Goal: Information Seeking & Learning: Learn about a topic

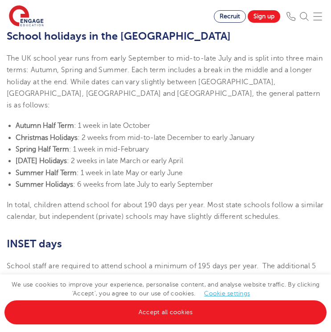
scroll to position [270, 0]
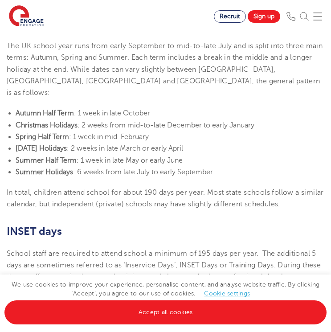
click at [26, 121] on b "Christmas Holidays" at bounding box center [47, 125] width 62 height 8
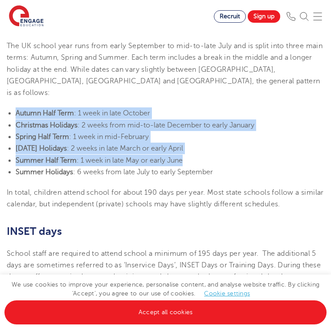
drag, startPoint x: 17, startPoint y: 101, endPoint x: 119, endPoint y: 151, distance: 113.6
click at [119, 151] on ul "Autumn Half Term : 1 week in late October Christmas Holidays : 2 weeks from mid…" at bounding box center [166, 142] width 318 height 70
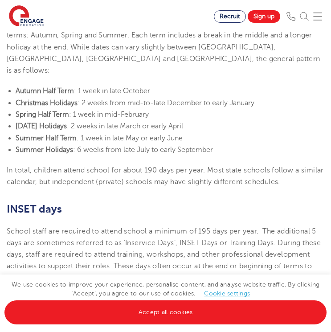
scroll to position [294, 0]
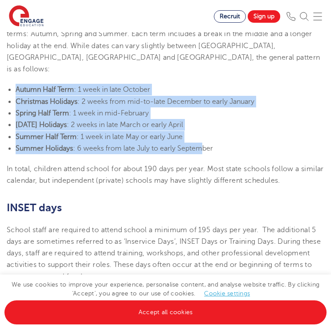
drag, startPoint x: 205, startPoint y: 139, endPoint x: -4, endPoint y: 68, distance: 221.3
drag, startPoint x: 328, startPoint y: 165, endPoint x: 102, endPoint y: 114, distance: 231.0
click at [102, 121] on span ": 2 weeks in late March or early April" at bounding box center [125, 125] width 116 height 8
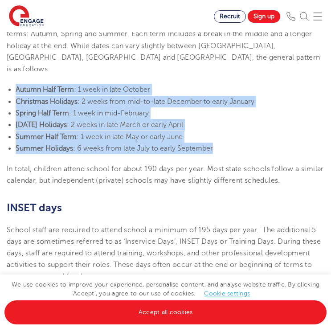
drag, startPoint x: 216, startPoint y: 135, endPoint x: 12, endPoint y: 77, distance: 212.3
click at [12, 84] on ul "Autumn Half Term : 1 week in late October Christmas Holidays : 2 weeks from mid…" at bounding box center [166, 119] width 318 height 70
copy ul "Autumn Half Term : 1 week in late October Christmas Holidays : 2 weeks from mid…"
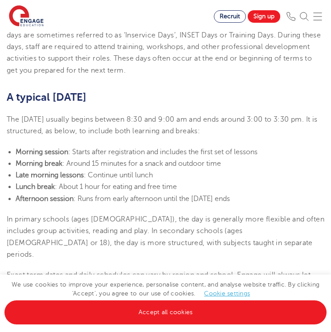
scroll to position [500, 0]
click at [261, 225] on p "In primary schools (ages [DEMOGRAPHIC_DATA]), the day is generally more flexibl…" at bounding box center [166, 236] width 318 height 47
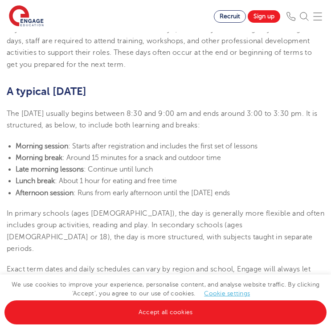
scroll to position [506, 0]
click at [199, 163] on li "Late morning lessons : Continue until lunch" at bounding box center [170, 169] width 309 height 12
click at [187, 189] on span ": Runs from early afternoon until the [DATE] ends" at bounding box center [152, 193] width 156 height 8
drag, startPoint x: 257, startPoint y: 178, endPoint x: 175, endPoint y: 165, distance: 82.5
click at [175, 165] on ul "Morning session : Starts after registration and includes the first set of lesso…" at bounding box center [166, 169] width 318 height 58
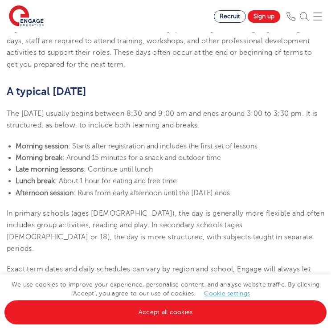
click at [211, 189] on span ": Runs from early afternoon until the [DATE] ends" at bounding box center [152, 193] width 156 height 8
click at [20, 142] on b "Morning session" at bounding box center [42, 146] width 53 height 8
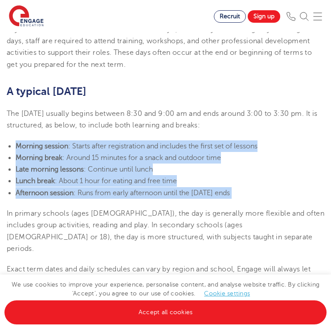
drag, startPoint x: 16, startPoint y: 132, endPoint x: 249, endPoint y: 186, distance: 239.3
click at [249, 186] on section "[DATE] UK school holidays and school days explained If you’re considering reloc…" at bounding box center [165, 126] width 331 height 895
copy ul "Morning session : Starts after registration and includes the first set of lesso…"
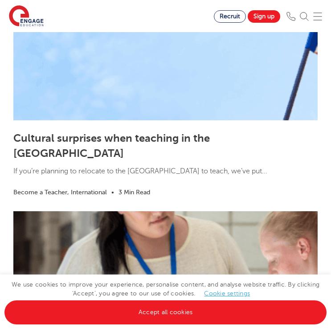
scroll to position [1110, 0]
